Goal: Information Seeking & Learning: Learn about a topic

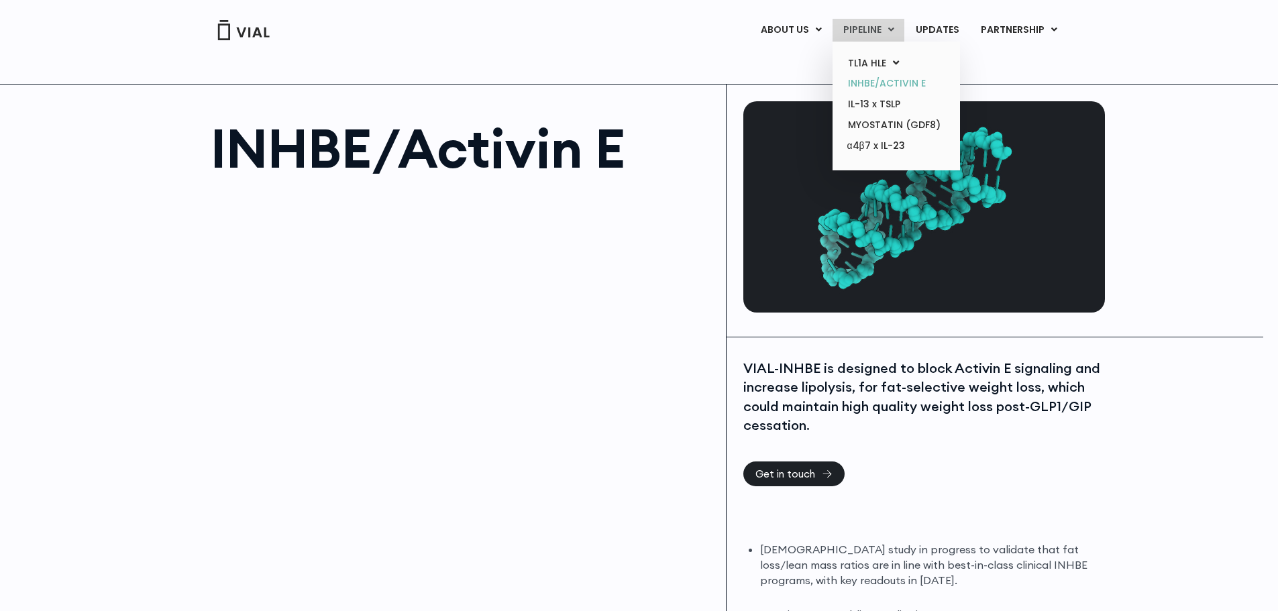
click at [900, 83] on link "INHBE/ACTIVIN E" at bounding box center [895, 83] width 117 height 21
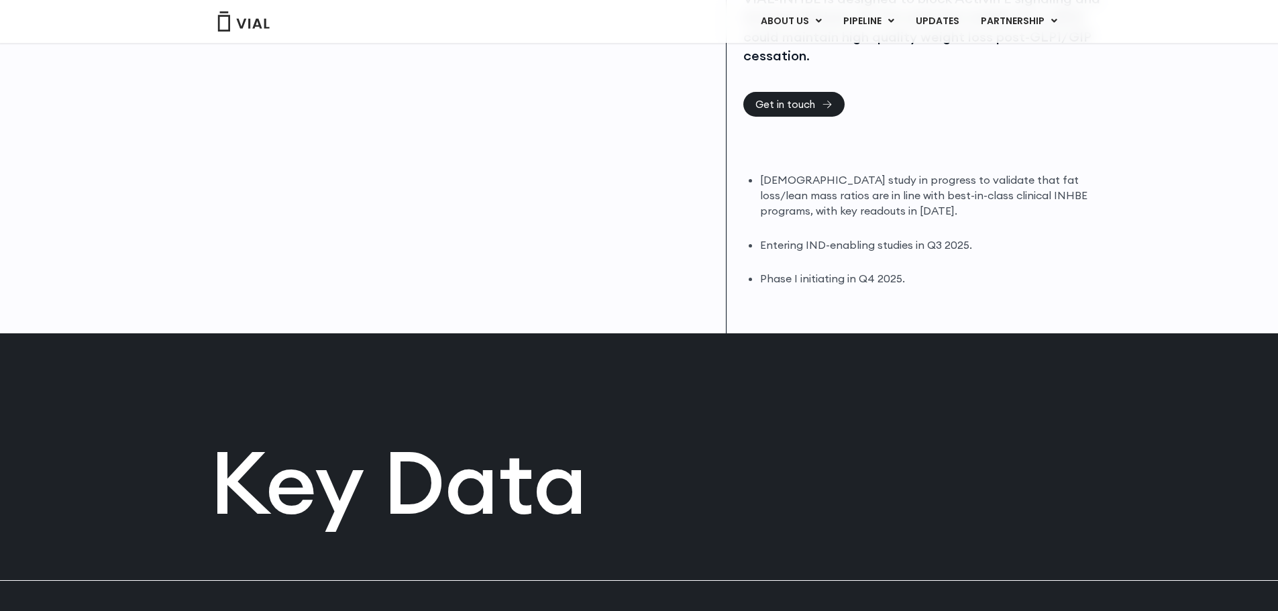
scroll to position [403, 0]
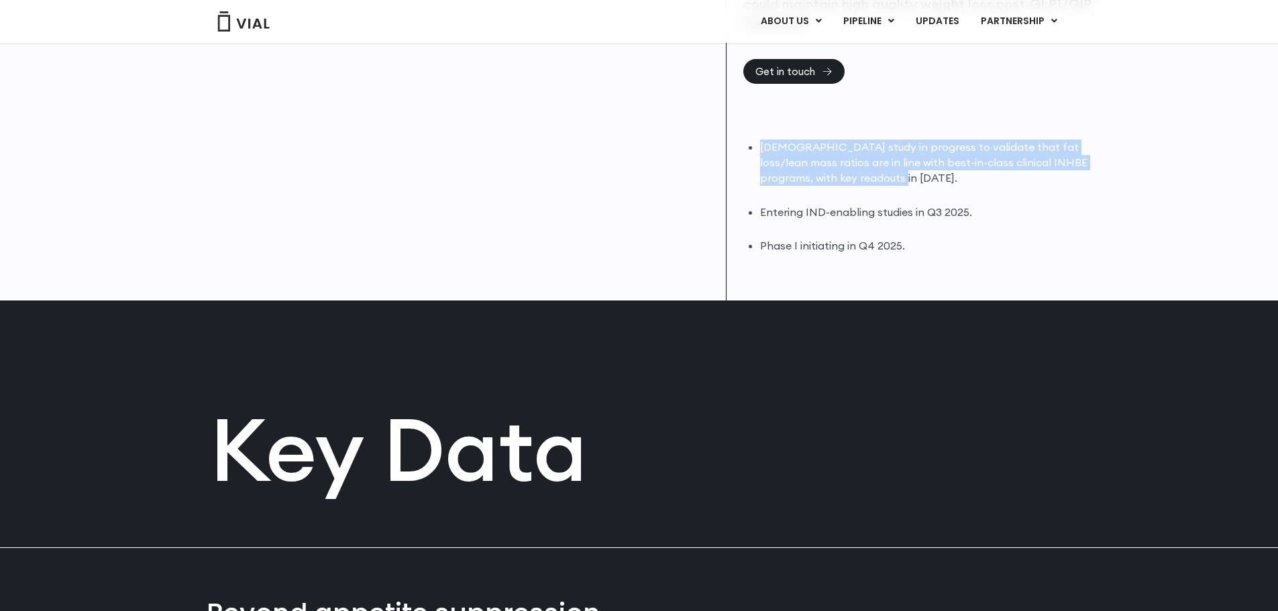
drag, startPoint x: 840, startPoint y: 179, endPoint x: 749, endPoint y: 149, distance: 95.3
click at [760, 149] on li "[DEMOGRAPHIC_DATA] study in progress to validate that fat loss/lean mass ratios…" at bounding box center [931, 163] width 342 height 46
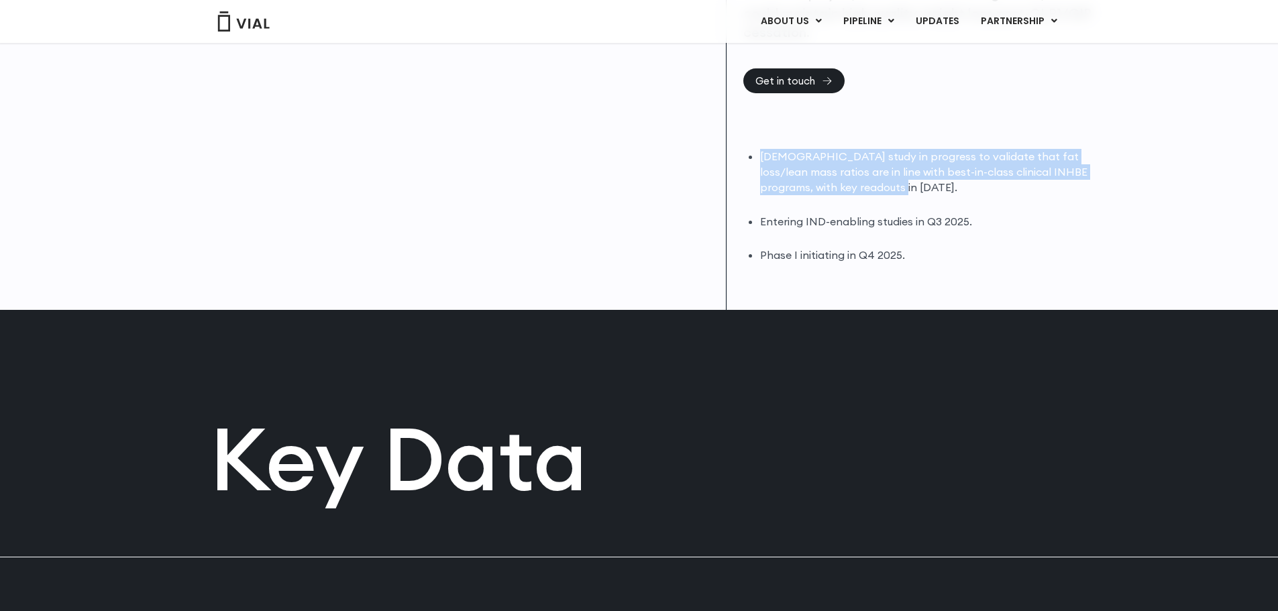
scroll to position [268, 0]
